Goal: Transaction & Acquisition: Book appointment/travel/reservation

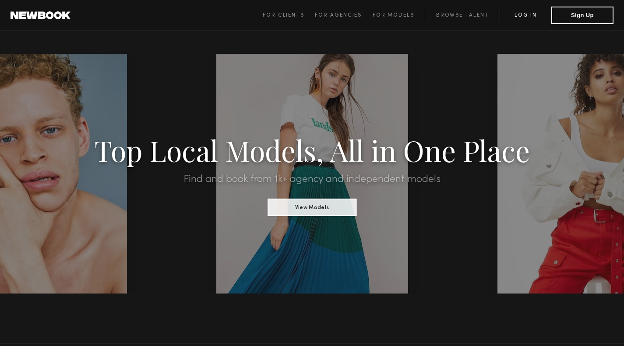
click at [528, 14] on link "Log in" at bounding box center [526, 15] width 52 height 11
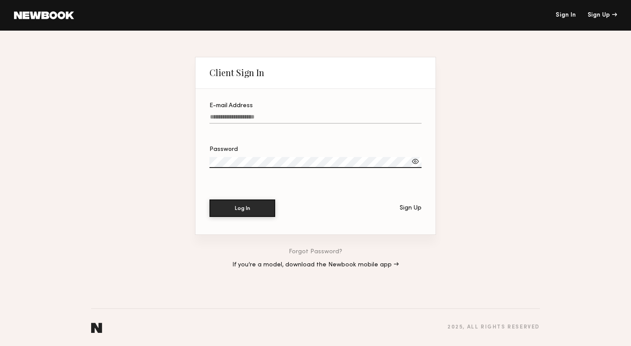
click at [301, 108] on label "E-mail Address" at bounding box center [315, 118] width 212 height 30
click at [301, 114] on input "E-mail Address" at bounding box center [315, 119] width 212 height 10
type input "**********"
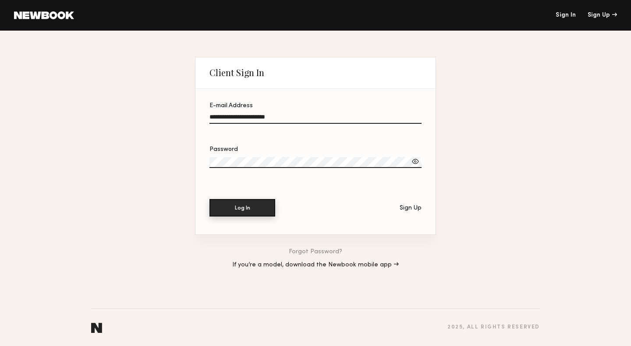
click at [269, 208] on button "Log In" at bounding box center [242, 208] width 66 height 18
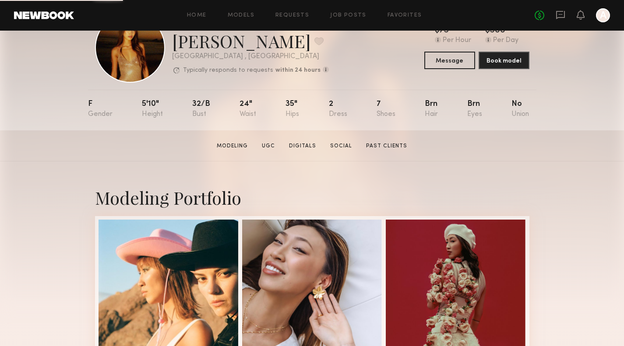
scroll to position [131, 0]
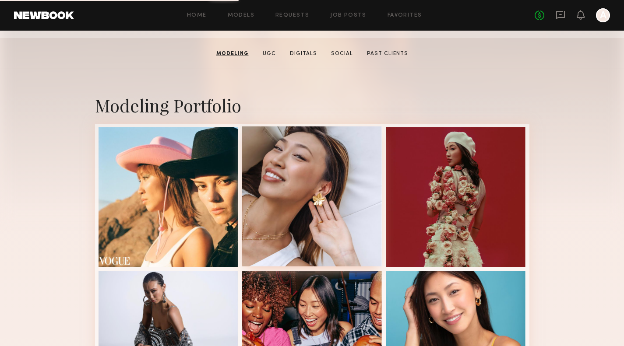
click at [361, 176] on div at bounding box center [312, 197] width 140 height 140
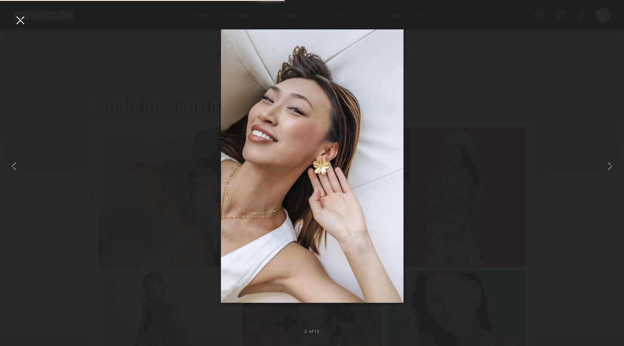
click at [521, 158] on div at bounding box center [312, 166] width 624 height 304
click at [23, 23] on div at bounding box center [20, 20] width 14 height 14
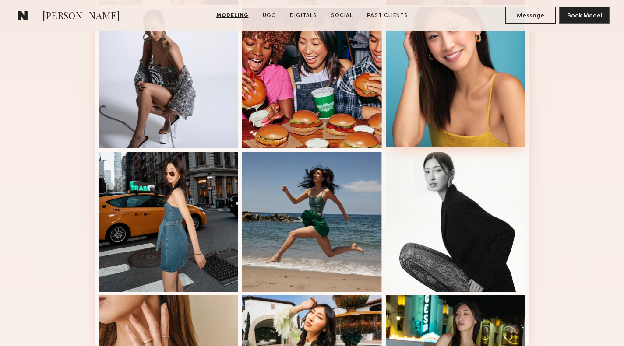
scroll to position [569, 0]
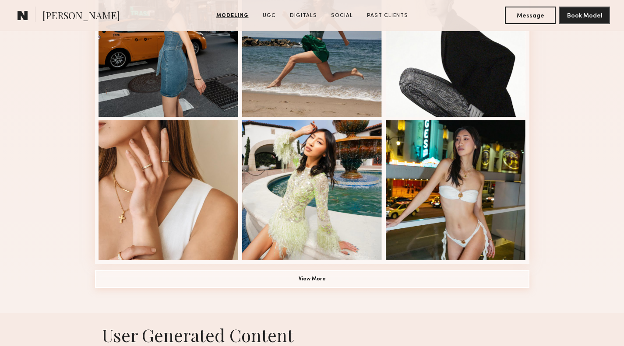
click at [329, 282] on button "View More" at bounding box center [312, 280] width 434 height 18
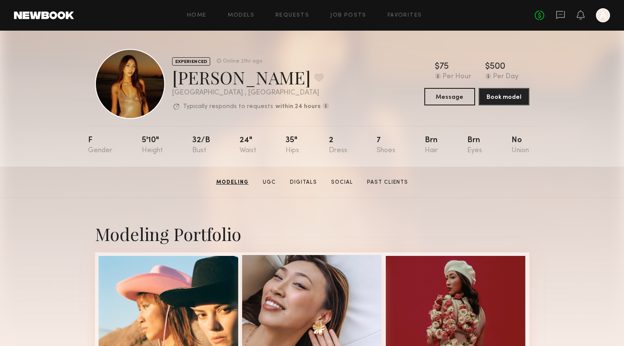
scroll to position [0, 0]
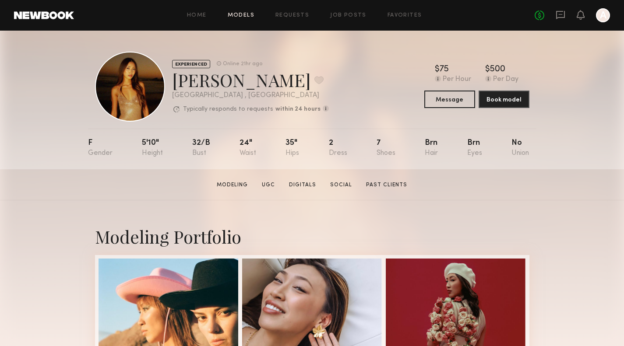
click at [241, 15] on link "Models" at bounding box center [241, 16] width 27 height 6
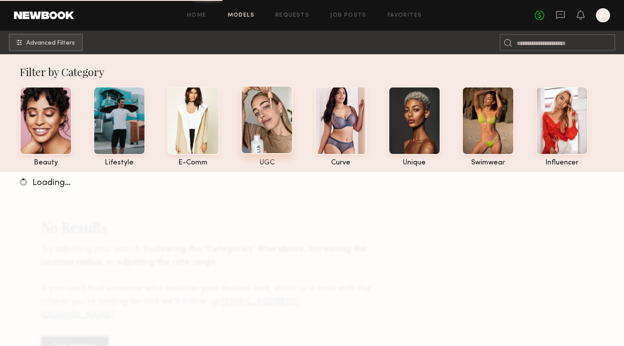
click at [272, 136] on div at bounding box center [267, 120] width 52 height 68
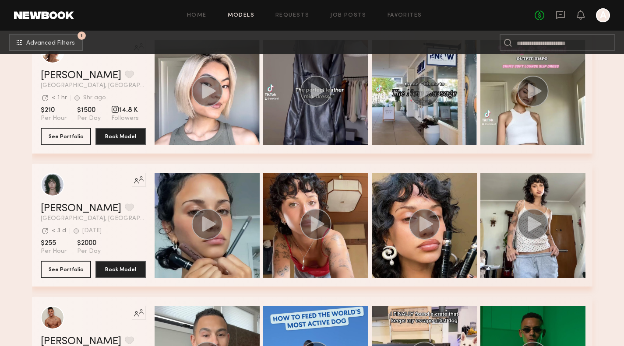
scroll to position [44, 0]
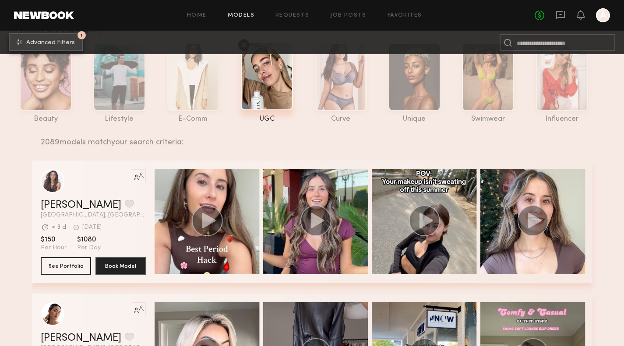
click at [59, 42] on span "Advanced Filters" at bounding box center [50, 43] width 49 height 6
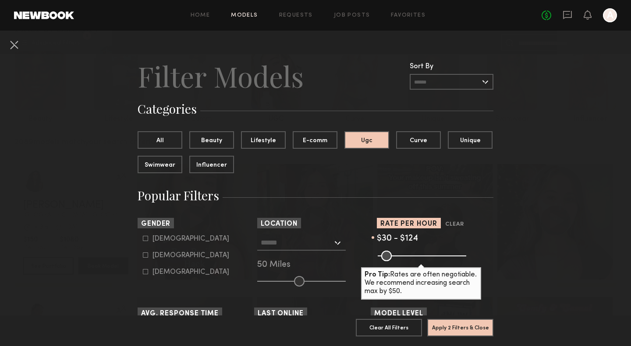
drag, startPoint x: 455, startPoint y: 254, endPoint x: 395, endPoint y: 257, distance: 59.6
type input "***"
click at [395, 257] on input "range" at bounding box center [421, 256] width 88 height 11
click at [469, 321] on button "Apply 2 Filters & Close" at bounding box center [460, 328] width 66 height 18
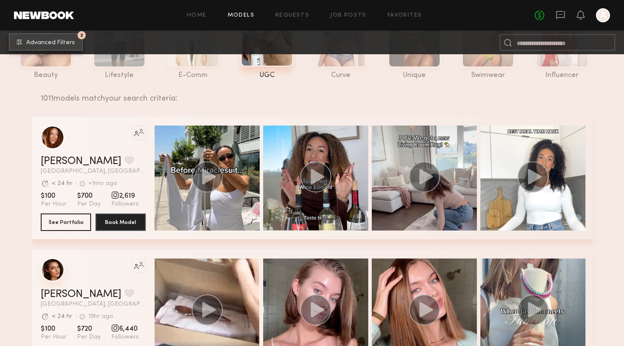
scroll to position [175, 0]
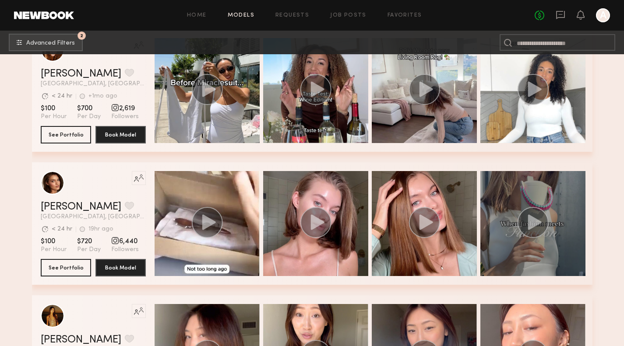
click at [548, 226] on circle "grid" at bounding box center [532, 222] width 31 height 31
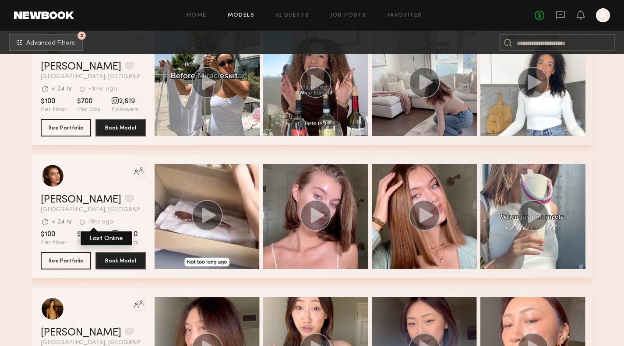
scroll to position [219, 0]
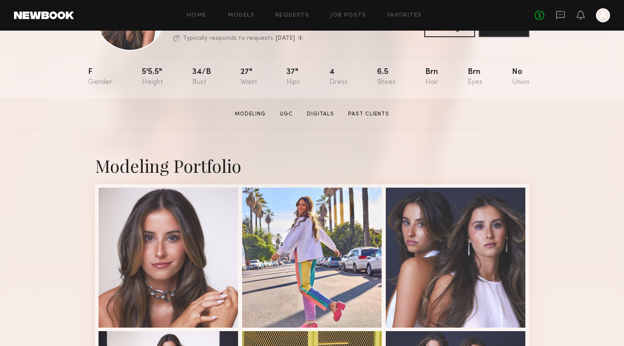
scroll to position [88, 0]
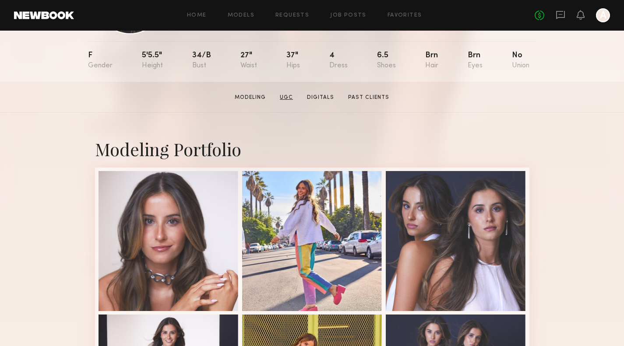
click at [293, 101] on link "UGC" at bounding box center [286, 98] width 20 height 8
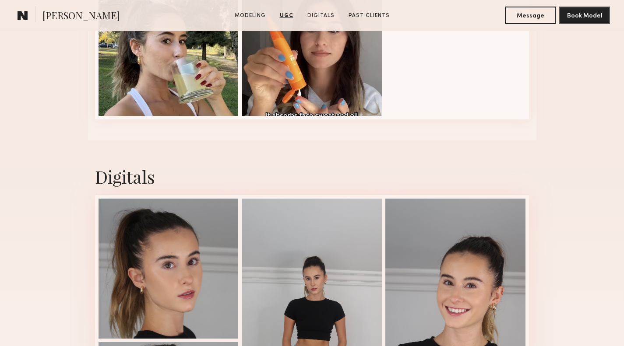
scroll to position [1693, 0]
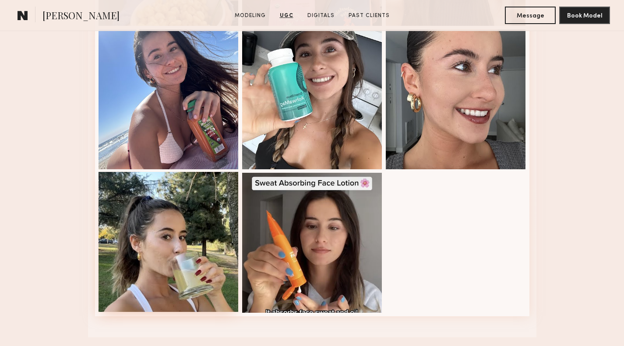
click at [178, 224] on div at bounding box center [169, 242] width 140 height 140
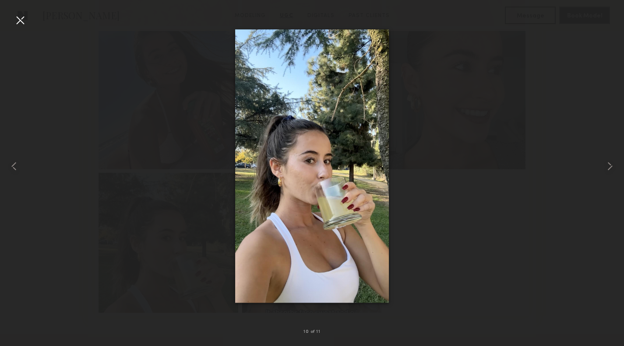
click at [448, 223] on div at bounding box center [312, 166] width 624 height 304
click at [16, 20] on div at bounding box center [20, 20] width 14 height 14
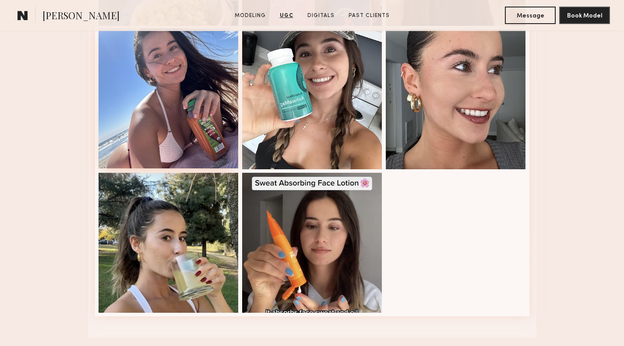
click at [166, 145] on div at bounding box center [169, 98] width 140 height 140
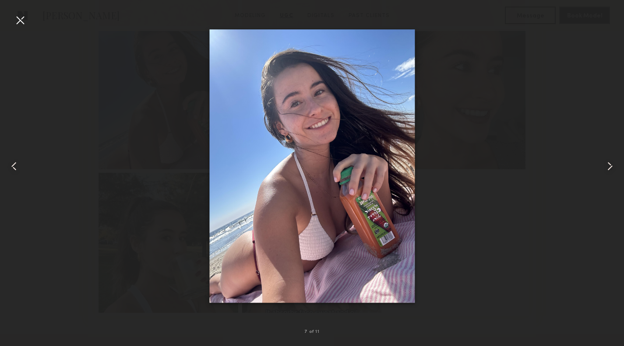
click at [22, 20] on div at bounding box center [20, 20] width 14 height 14
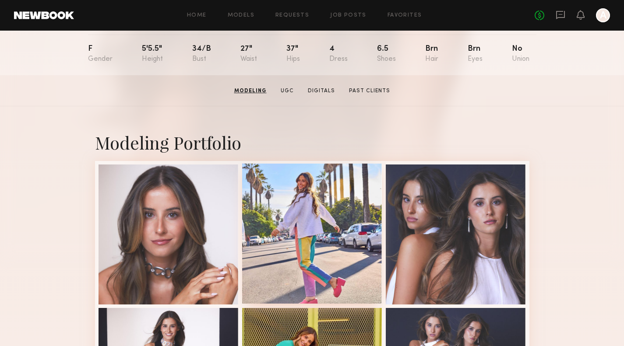
scroll to position [0, 0]
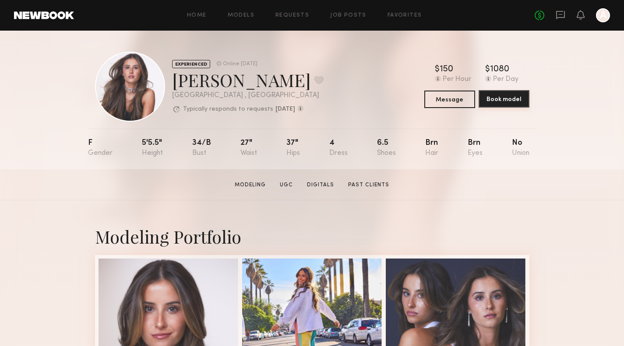
click at [501, 99] on button "Book model" at bounding box center [504, 99] width 51 height 18
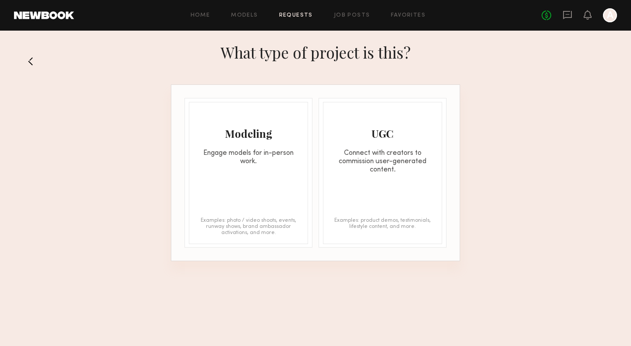
click at [365, 134] on div "UGC" at bounding box center [382, 134] width 118 height 14
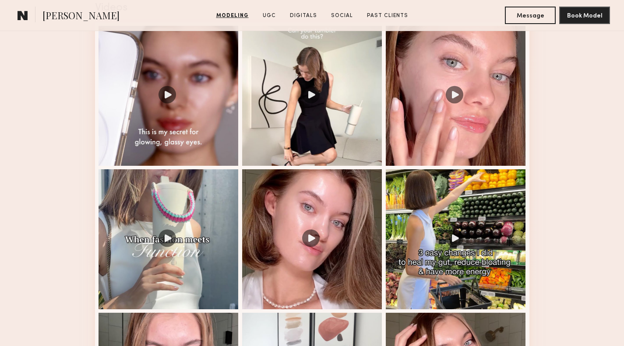
scroll to position [963, 0]
